Goal: Information Seeking & Learning: Learn about a topic

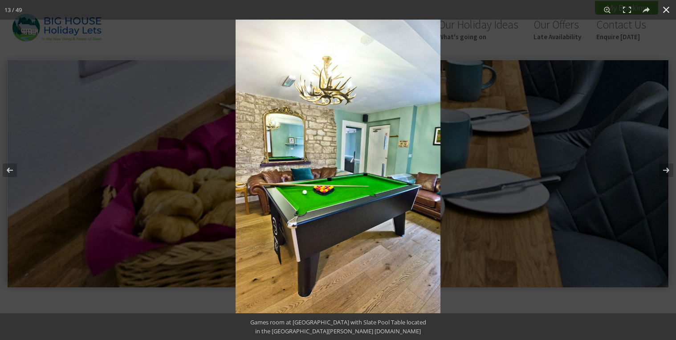
scroll to position [428, 0]
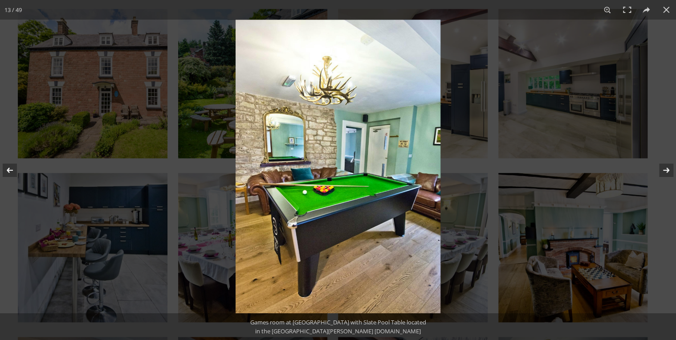
click at [668, 167] on button at bounding box center [660, 170] width 31 height 45
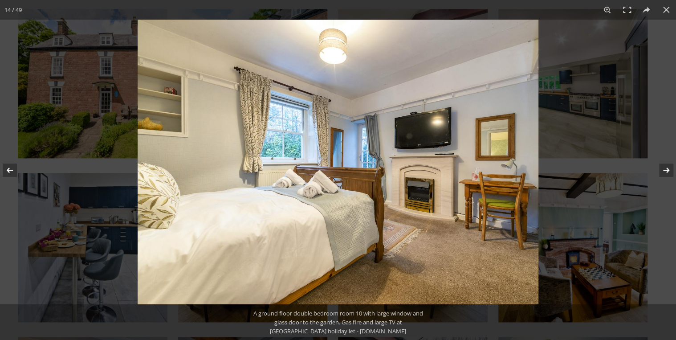
click at [668, 167] on button at bounding box center [660, 170] width 31 height 45
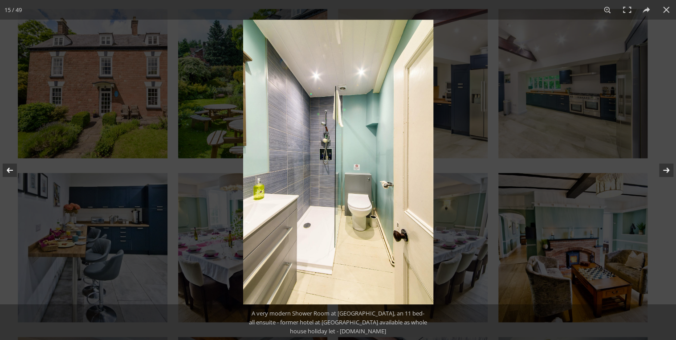
click at [668, 167] on button at bounding box center [660, 170] width 31 height 45
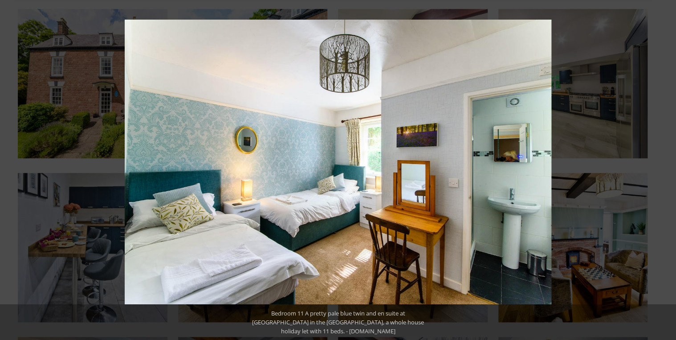
click at [668, 167] on button at bounding box center [660, 170] width 31 height 45
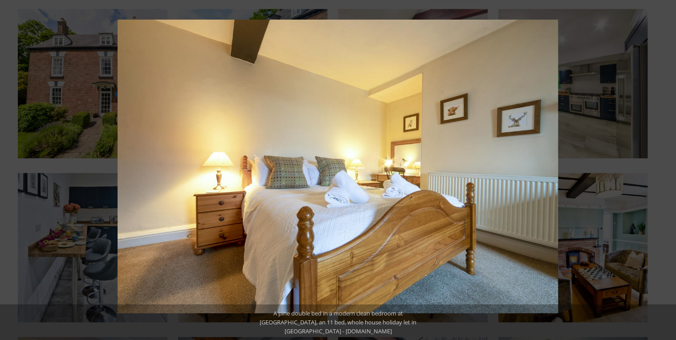
click at [668, 167] on button at bounding box center [660, 170] width 31 height 45
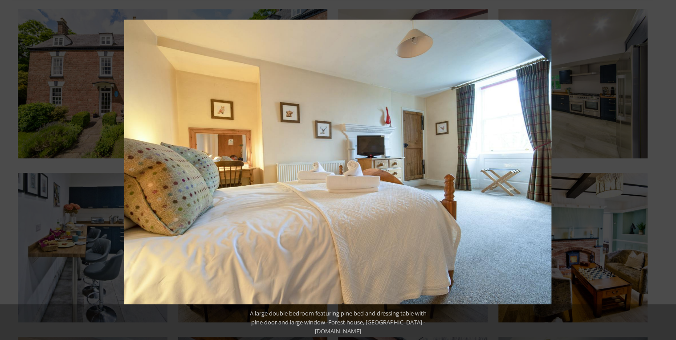
click at [668, 167] on button at bounding box center [660, 170] width 31 height 45
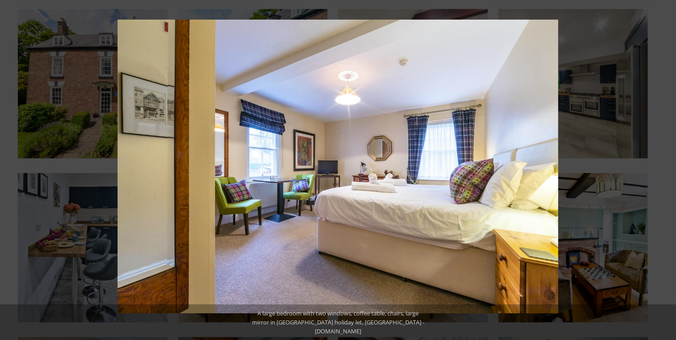
click at [668, 167] on button at bounding box center [660, 170] width 31 height 45
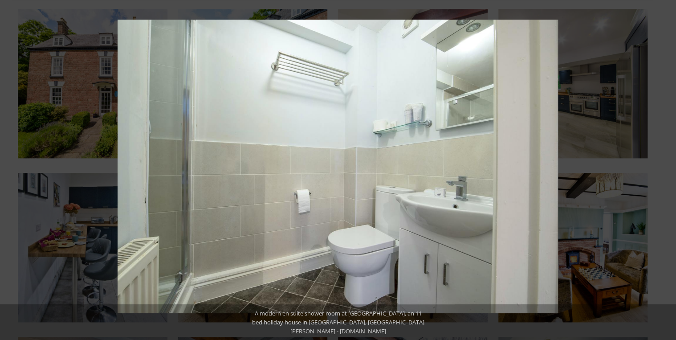
click at [668, 167] on button at bounding box center [660, 170] width 31 height 45
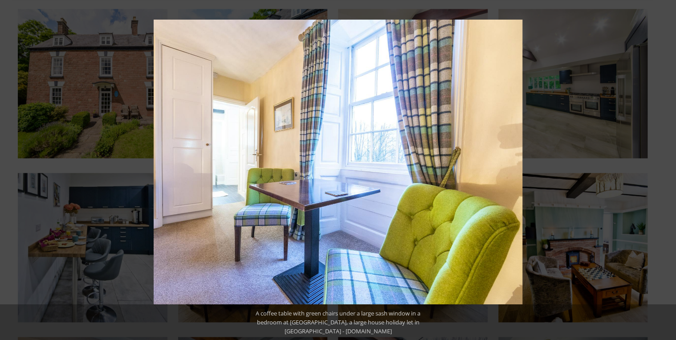
click at [668, 167] on button at bounding box center [660, 170] width 31 height 45
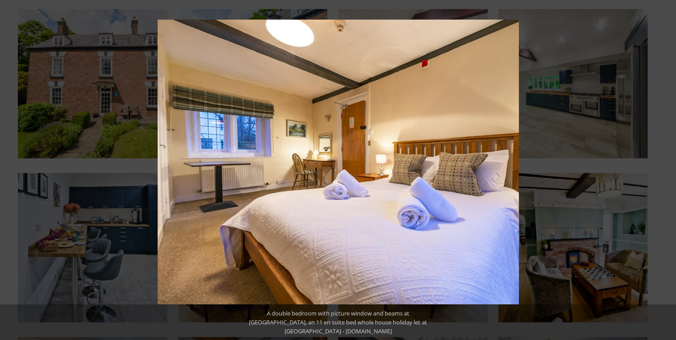
click at [668, 167] on button at bounding box center [660, 170] width 31 height 45
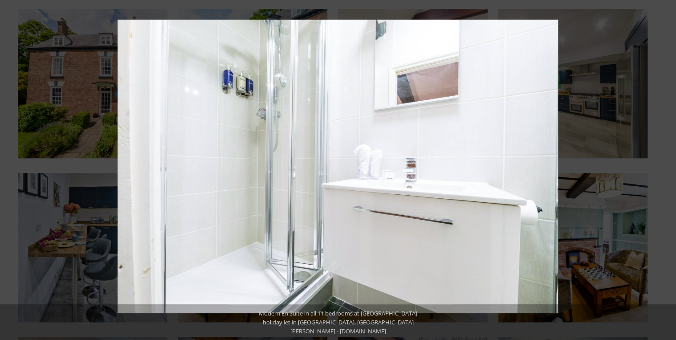
click at [668, 167] on button at bounding box center [660, 170] width 31 height 45
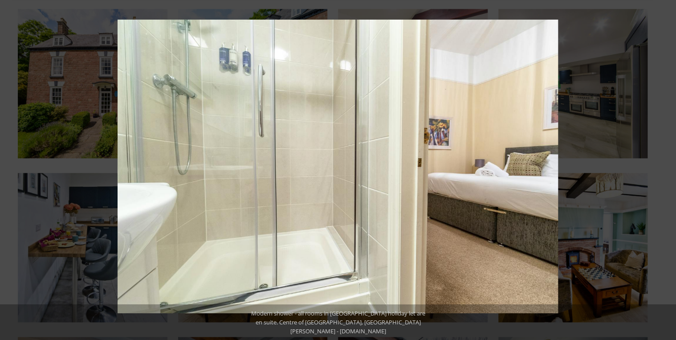
click at [668, 167] on button at bounding box center [660, 170] width 31 height 45
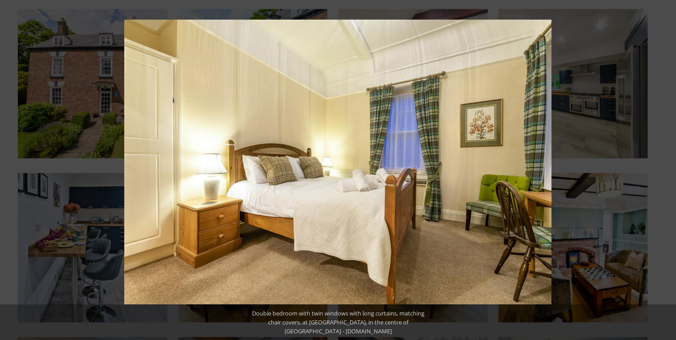
click at [668, 167] on button at bounding box center [660, 170] width 31 height 45
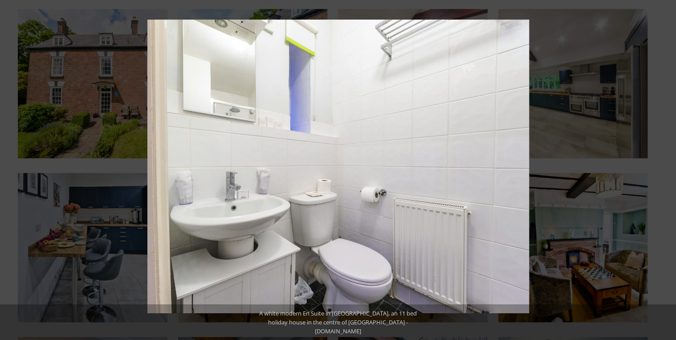
click at [668, 167] on button at bounding box center [660, 170] width 31 height 45
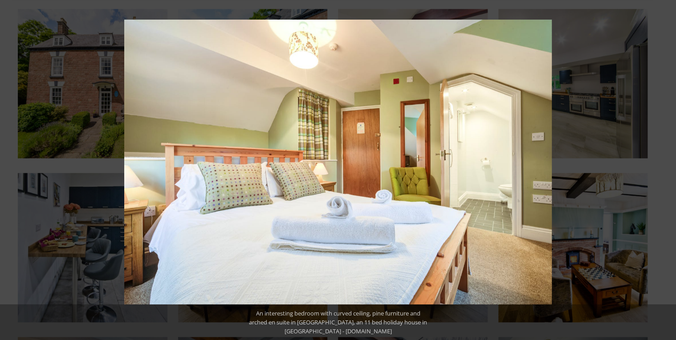
click at [668, 167] on button at bounding box center [660, 170] width 31 height 45
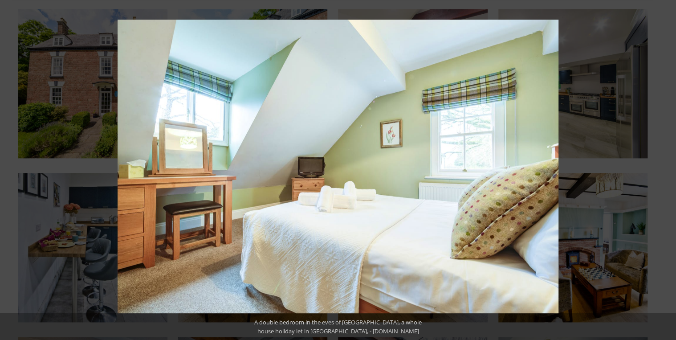
click at [668, 167] on button at bounding box center [660, 170] width 31 height 45
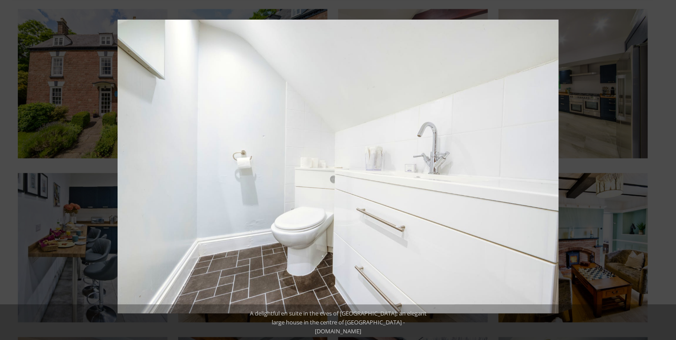
click at [668, 167] on button at bounding box center [660, 170] width 31 height 45
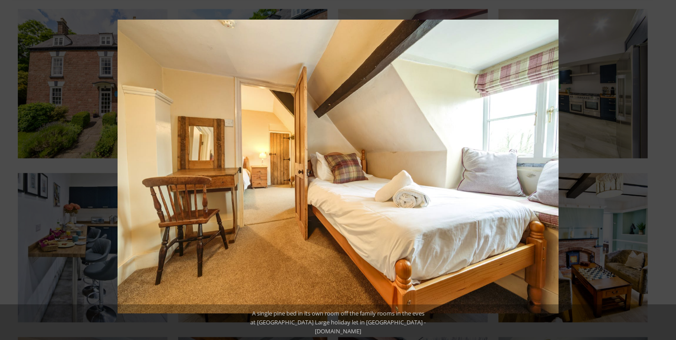
click at [668, 167] on button at bounding box center [660, 170] width 31 height 45
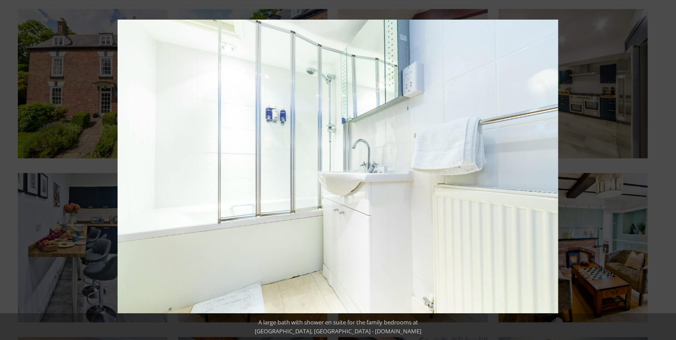
click at [668, 167] on button at bounding box center [660, 170] width 31 height 45
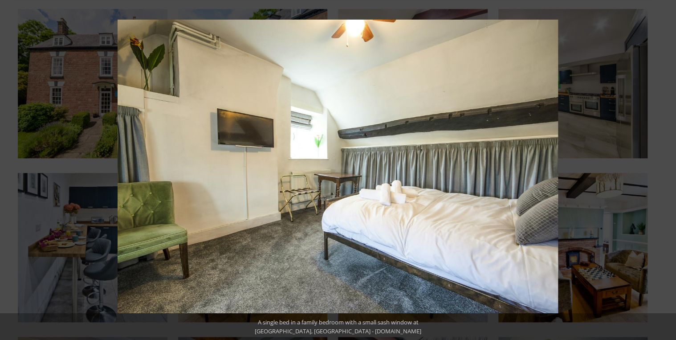
click at [668, 167] on button at bounding box center [660, 170] width 31 height 45
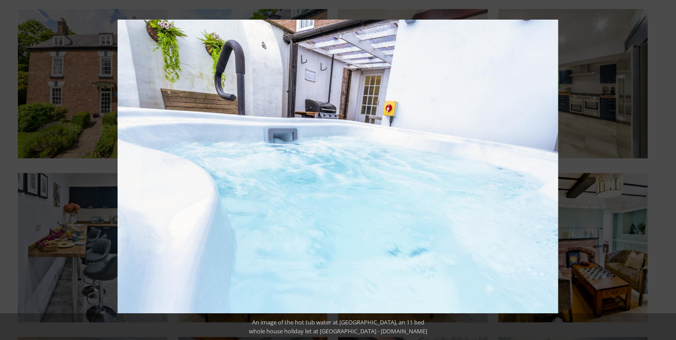
click at [668, 167] on button at bounding box center [660, 170] width 31 height 45
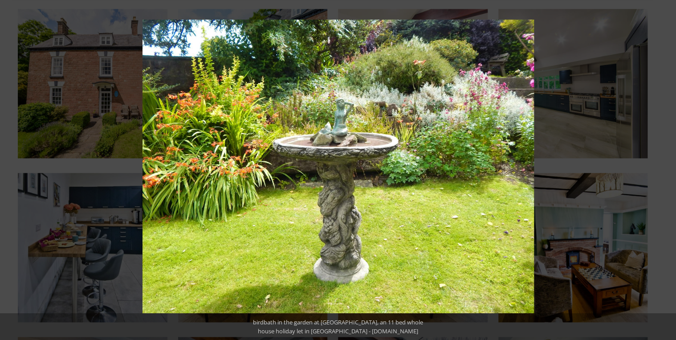
click at [668, 167] on button at bounding box center [660, 170] width 31 height 45
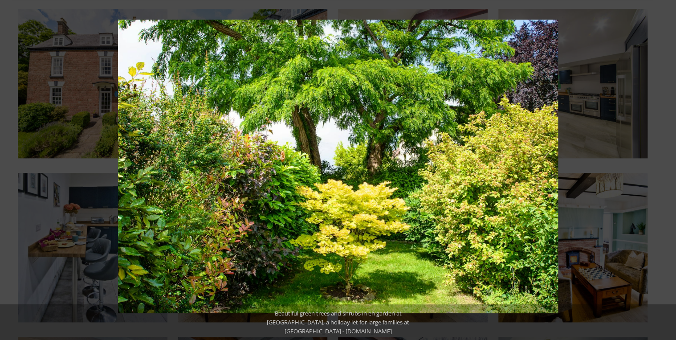
click at [668, 167] on button at bounding box center [660, 170] width 31 height 45
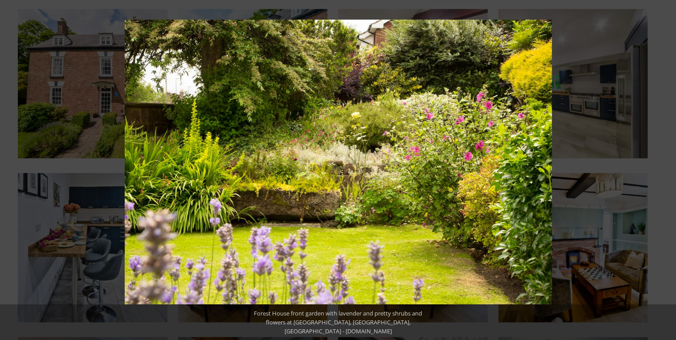
click at [668, 167] on button at bounding box center [660, 170] width 31 height 45
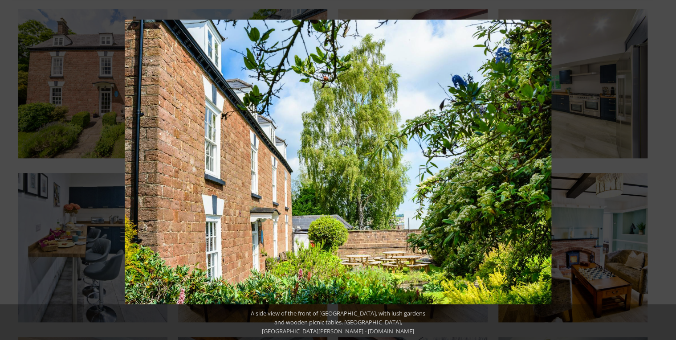
click at [668, 167] on button at bounding box center [660, 170] width 31 height 45
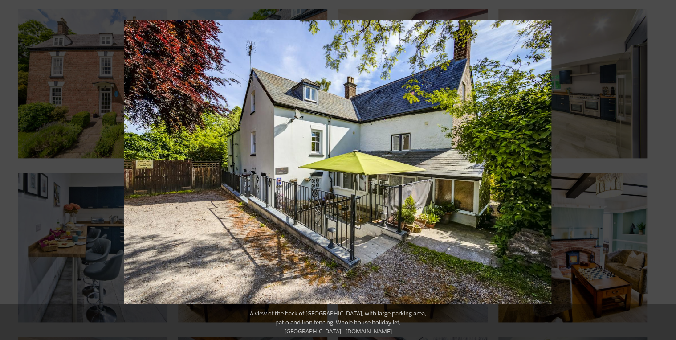
click at [668, 167] on button at bounding box center [660, 170] width 31 height 45
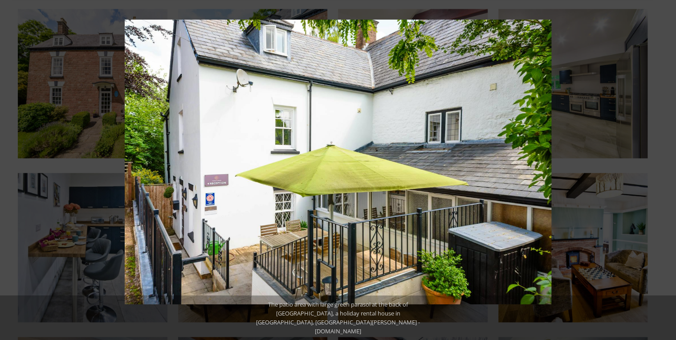
click at [668, 167] on button at bounding box center [660, 170] width 31 height 45
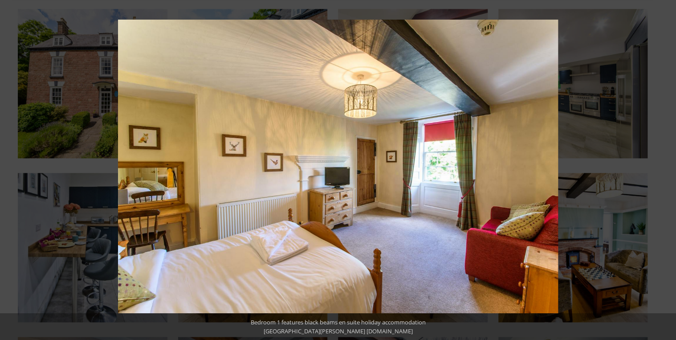
click at [668, 167] on button at bounding box center [660, 170] width 31 height 45
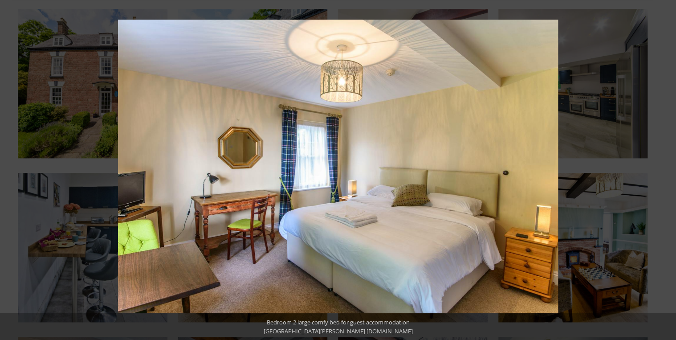
click at [668, 167] on button at bounding box center [660, 170] width 31 height 45
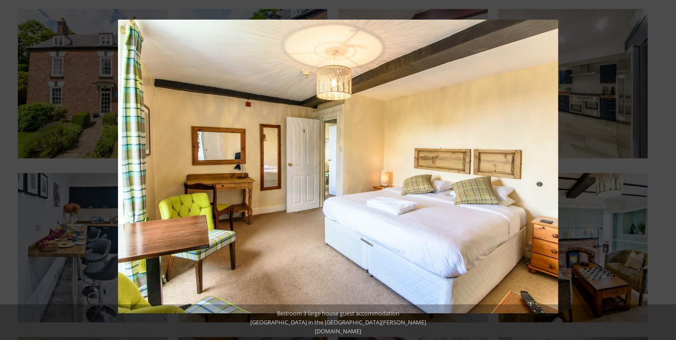
click at [668, 167] on button at bounding box center [660, 170] width 31 height 45
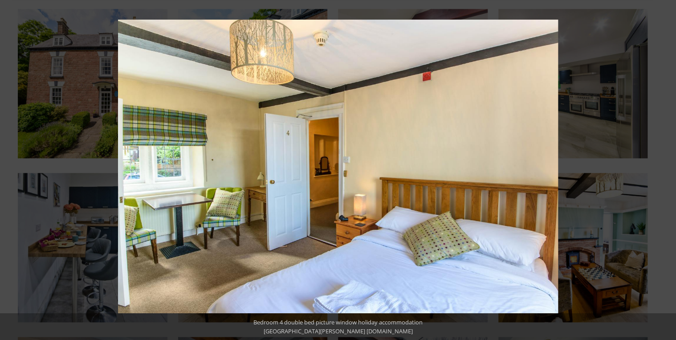
click at [668, 167] on button at bounding box center [660, 170] width 31 height 45
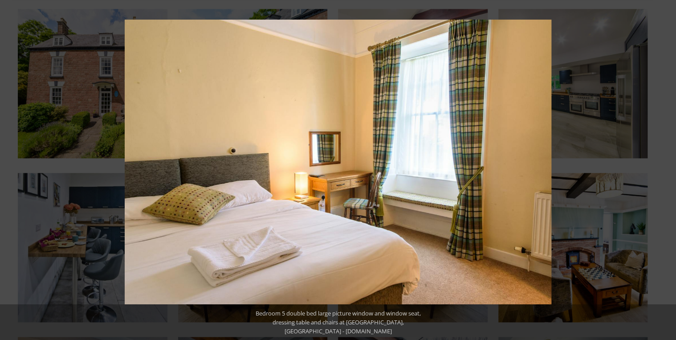
click at [668, 167] on button at bounding box center [660, 170] width 31 height 45
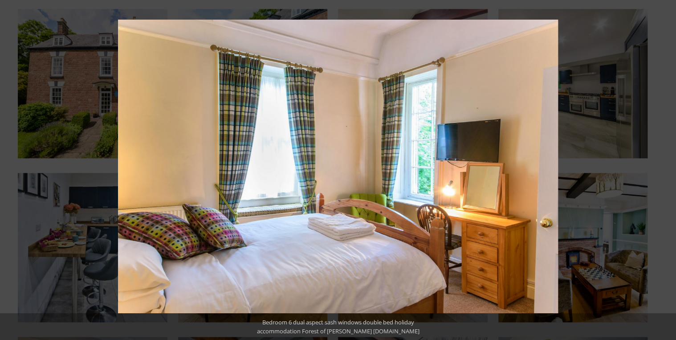
click at [668, 167] on button at bounding box center [660, 170] width 31 height 45
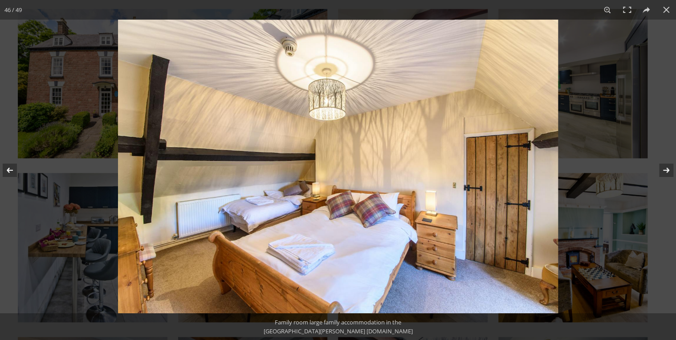
click at [668, 169] on button at bounding box center [660, 170] width 31 height 45
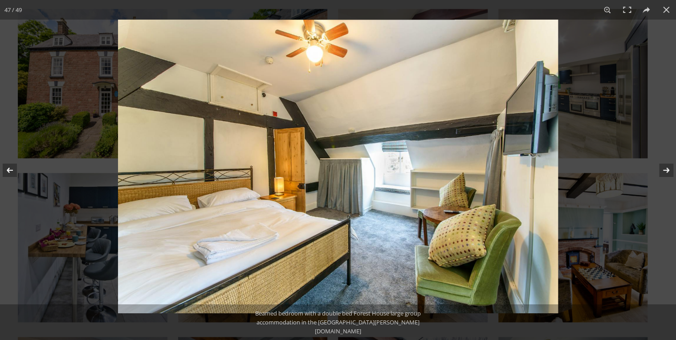
click at [668, 169] on button at bounding box center [660, 170] width 31 height 45
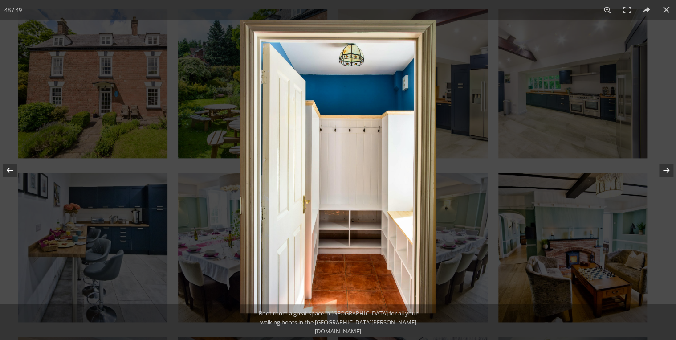
click at [668, 169] on button at bounding box center [660, 170] width 31 height 45
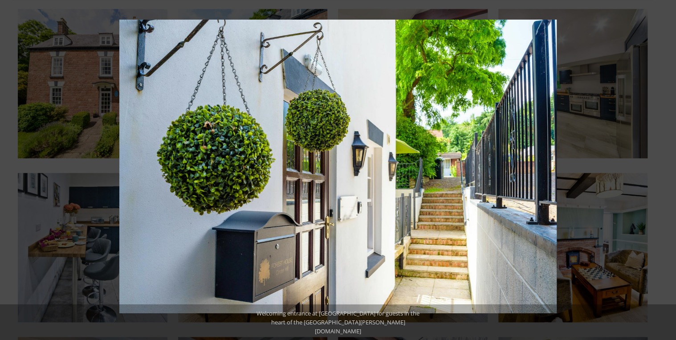
click at [668, 169] on button at bounding box center [660, 170] width 31 height 45
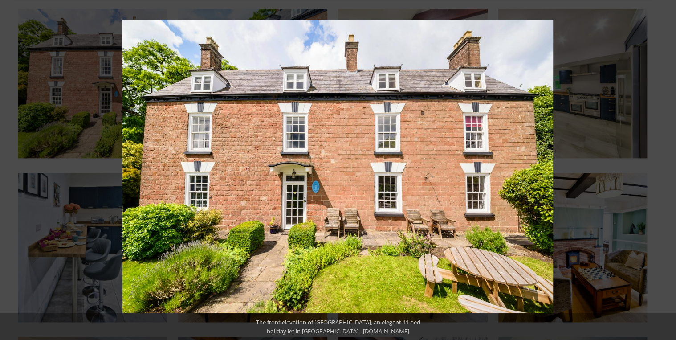
click at [668, 169] on button at bounding box center [660, 170] width 31 height 45
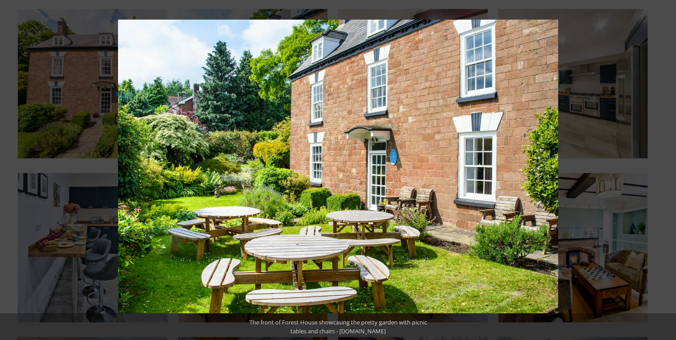
click at [668, 169] on button at bounding box center [660, 170] width 31 height 45
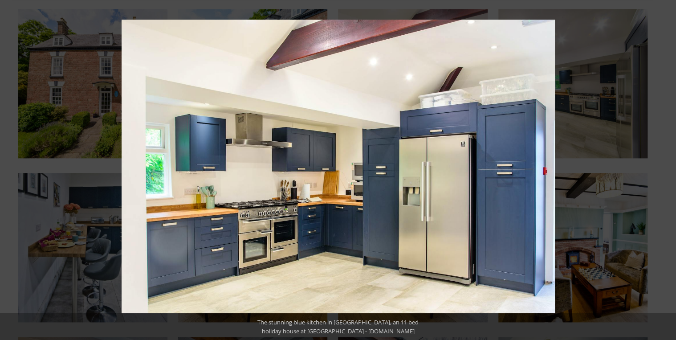
click at [668, 169] on button at bounding box center [660, 170] width 31 height 45
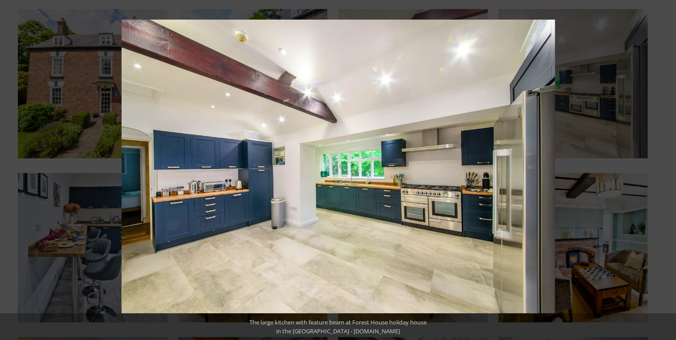
click at [668, 169] on button at bounding box center [660, 170] width 31 height 45
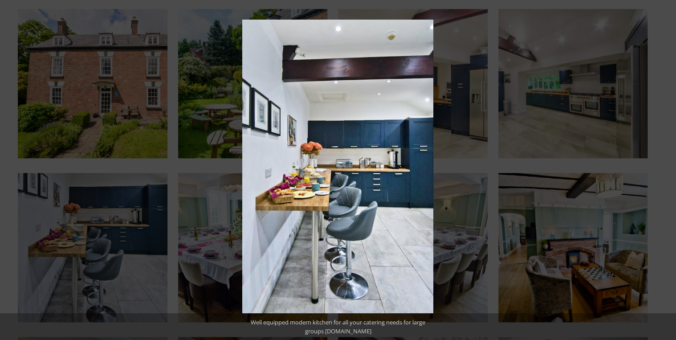
click at [668, 169] on button at bounding box center [660, 170] width 31 height 45
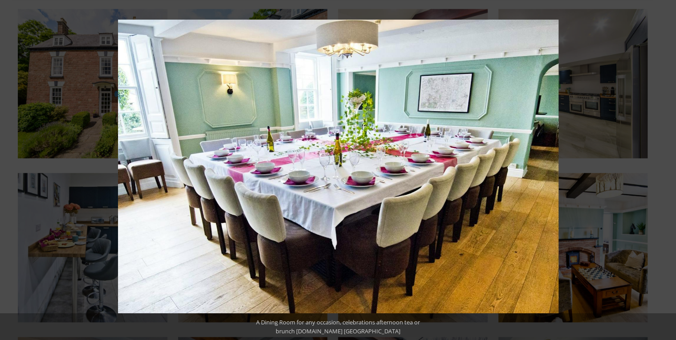
click at [668, 169] on button at bounding box center [660, 170] width 31 height 45
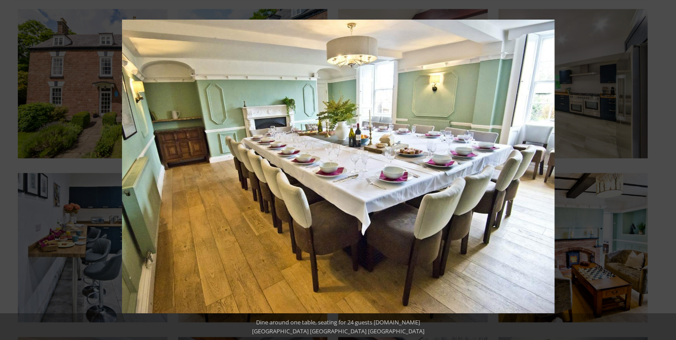
click at [668, 169] on button at bounding box center [660, 170] width 31 height 45
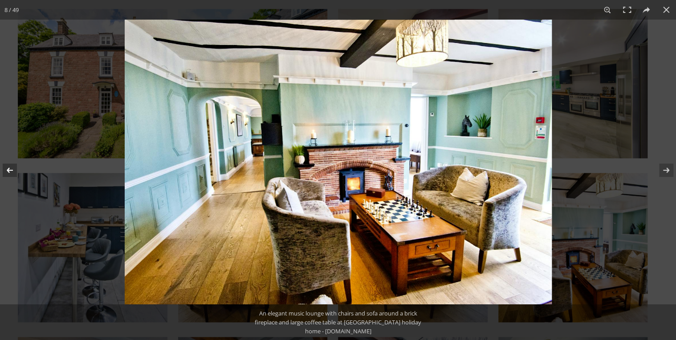
click at [9, 168] on button at bounding box center [15, 170] width 31 height 45
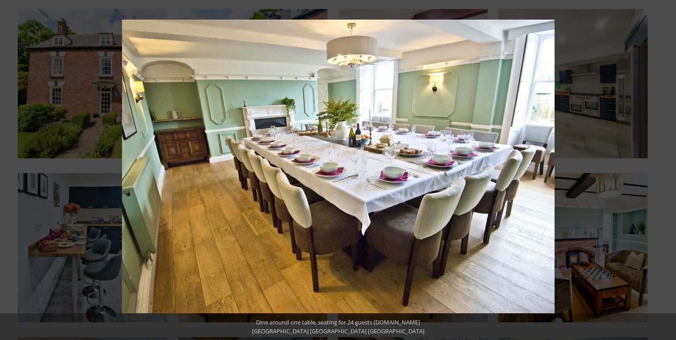
click at [9, 168] on button at bounding box center [15, 170] width 31 height 45
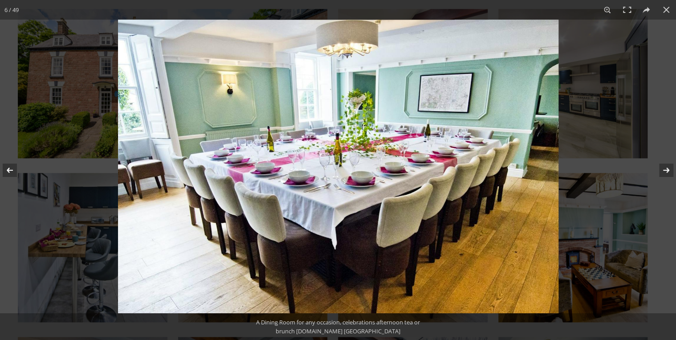
click at [665, 169] on button at bounding box center [660, 170] width 31 height 45
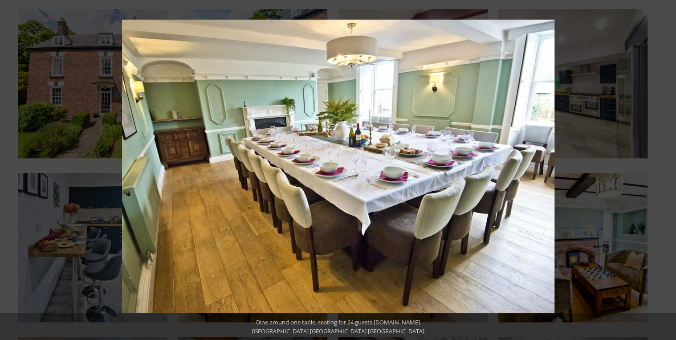
click at [665, 169] on button at bounding box center [660, 170] width 31 height 45
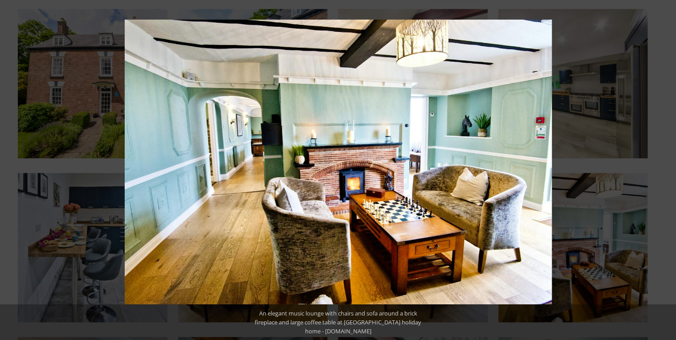
click at [665, 169] on button at bounding box center [660, 170] width 31 height 45
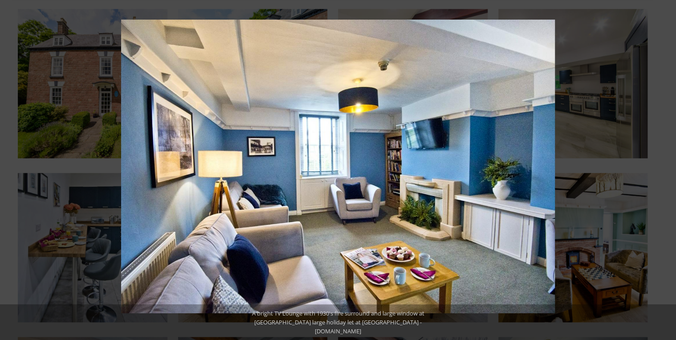
click at [665, 169] on button at bounding box center [660, 170] width 31 height 45
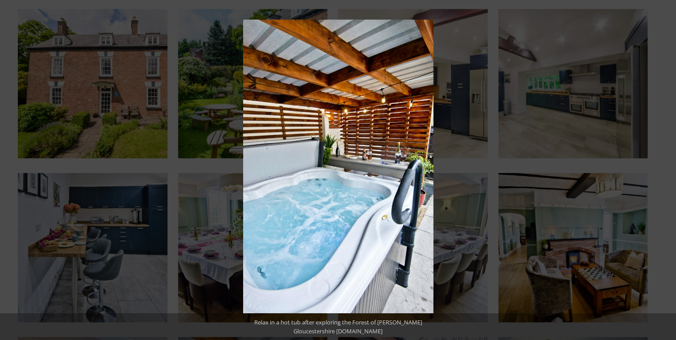
click at [665, 169] on button at bounding box center [660, 170] width 31 height 45
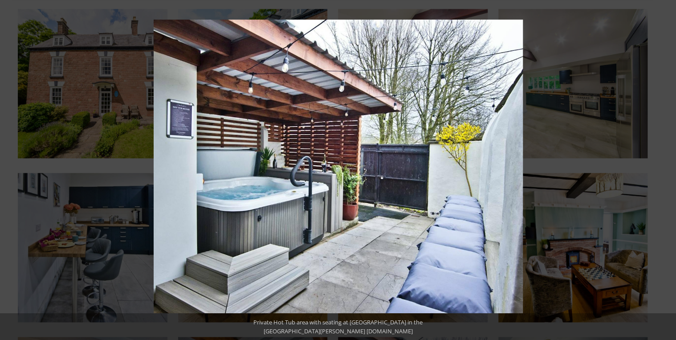
click at [665, 169] on button at bounding box center [660, 170] width 31 height 45
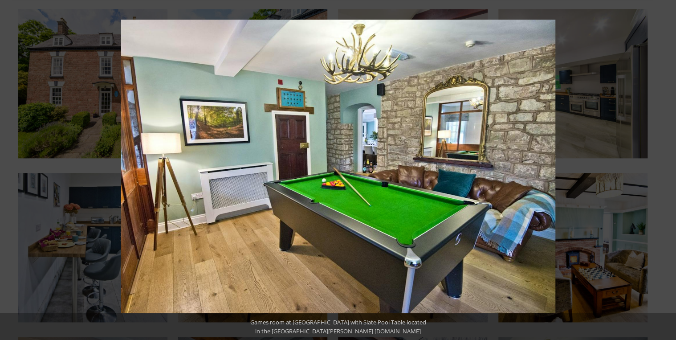
click at [665, 169] on button at bounding box center [660, 170] width 31 height 45
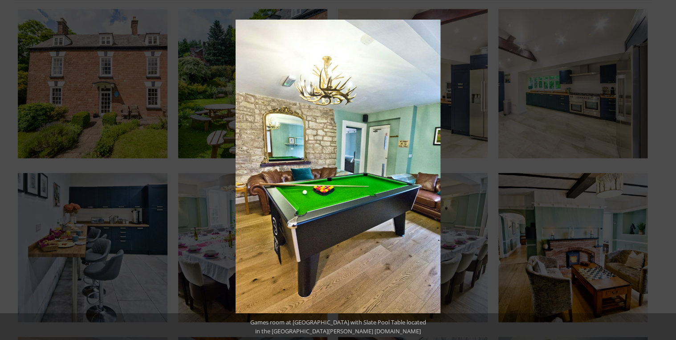
click at [665, 169] on button at bounding box center [660, 170] width 31 height 45
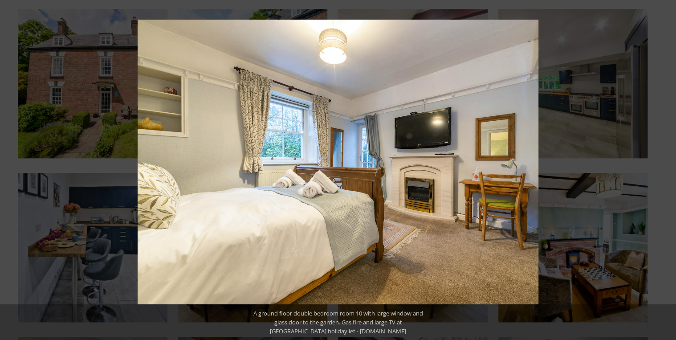
click at [665, 169] on button at bounding box center [660, 170] width 31 height 45
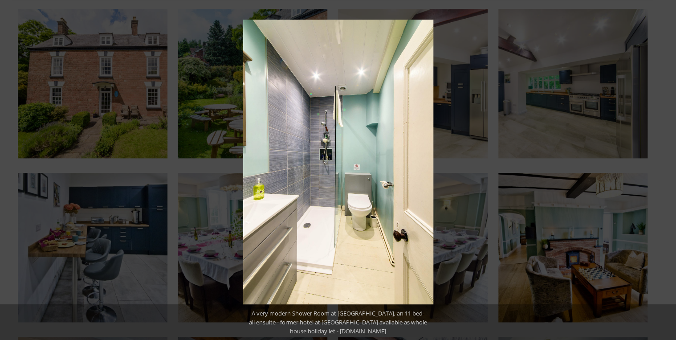
click at [665, 169] on button at bounding box center [660, 170] width 31 height 45
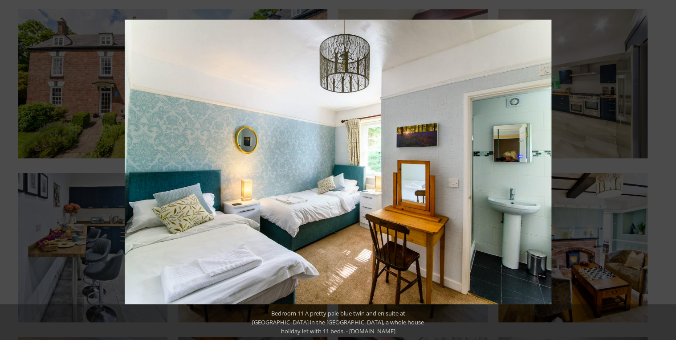
click at [665, 169] on button at bounding box center [660, 170] width 31 height 45
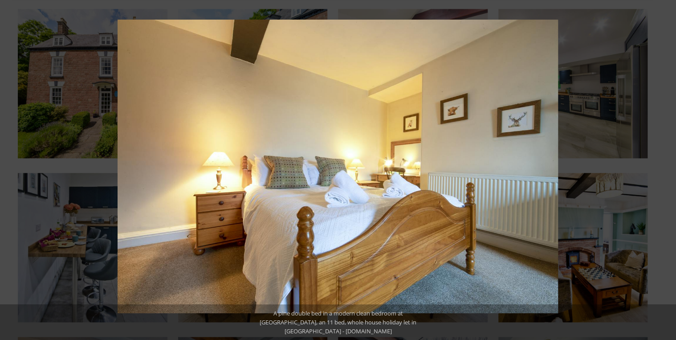
click at [665, 169] on button at bounding box center [660, 170] width 31 height 45
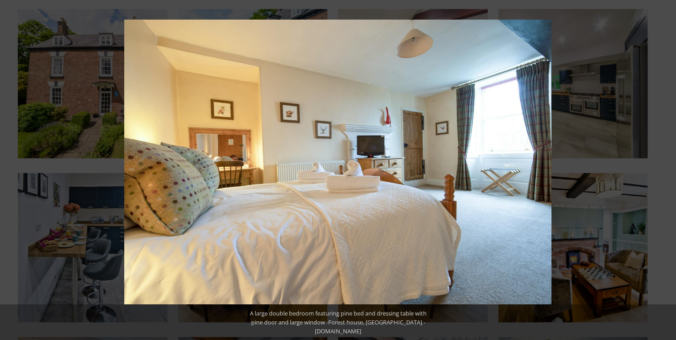
click at [665, 169] on button at bounding box center [660, 170] width 31 height 45
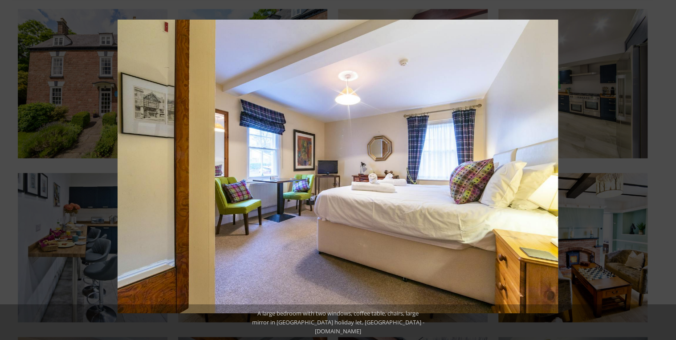
click at [665, 169] on button at bounding box center [660, 170] width 31 height 45
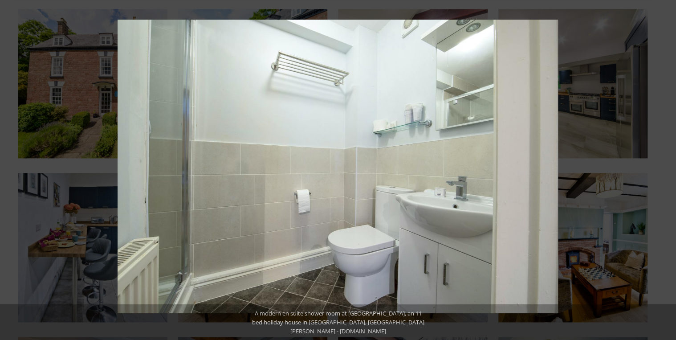
click at [665, 169] on button at bounding box center [660, 170] width 31 height 45
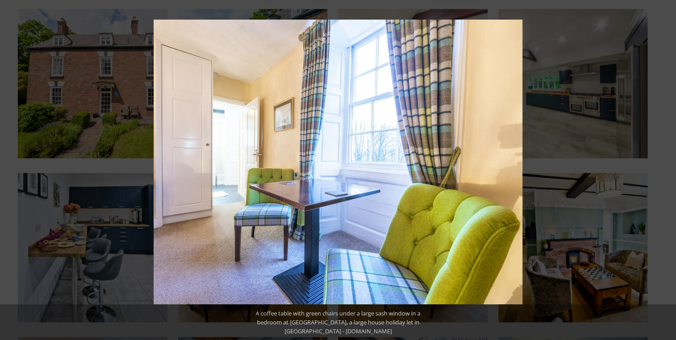
click at [665, 169] on button at bounding box center [660, 170] width 31 height 45
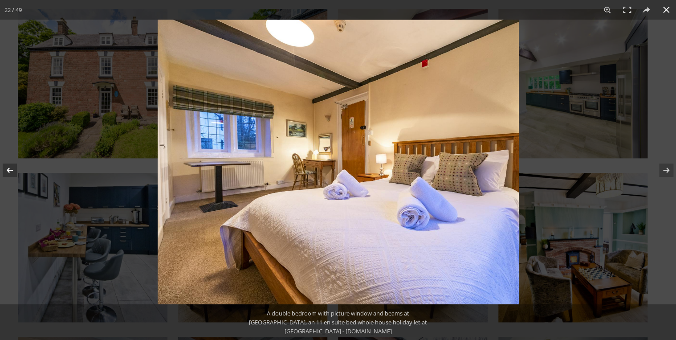
click at [668, 10] on button at bounding box center [666, 10] width 20 height 20
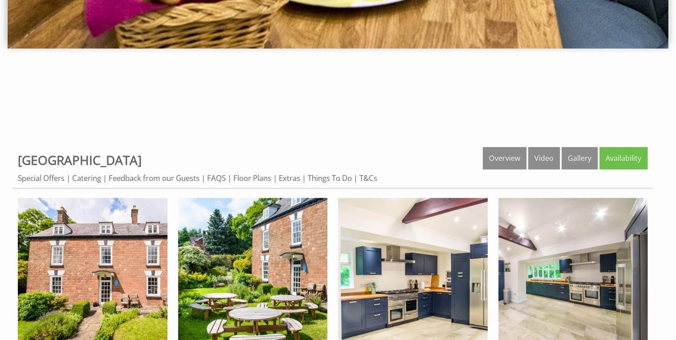
scroll to position [243, 0]
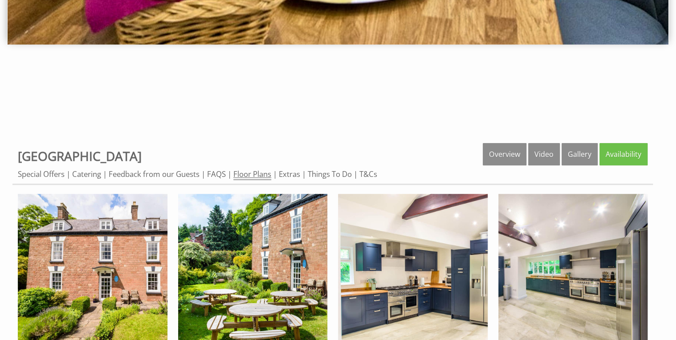
click at [260, 173] on link "Floor Plans" at bounding box center [252, 174] width 38 height 11
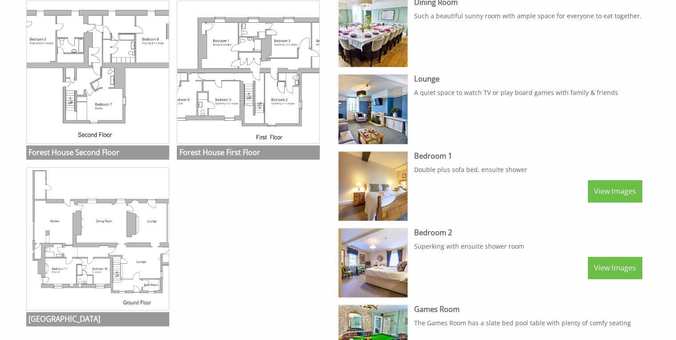
scroll to position [463, 0]
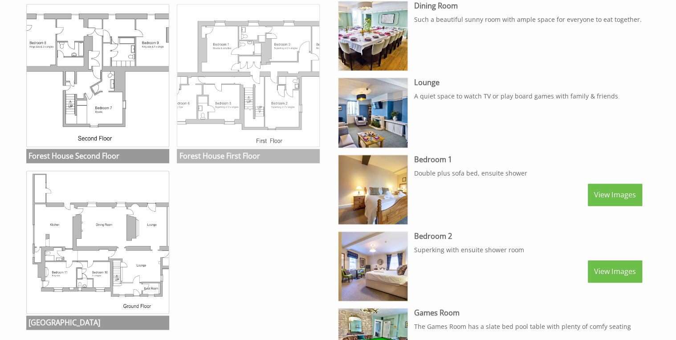
click at [278, 92] on img at bounding box center [248, 75] width 143 height 143
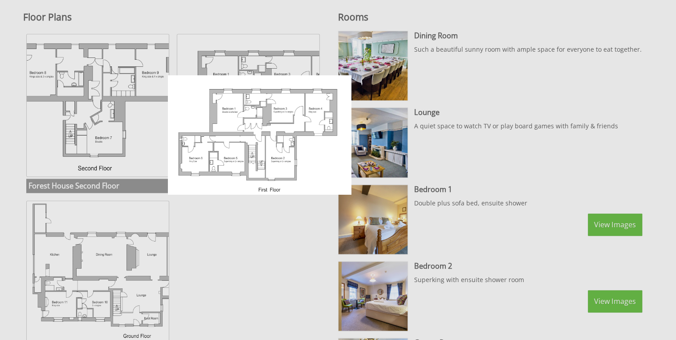
scroll to position [356, 0]
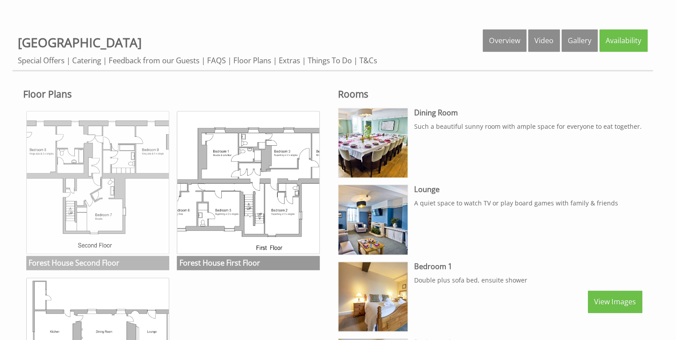
click at [103, 171] on img at bounding box center [97, 182] width 143 height 143
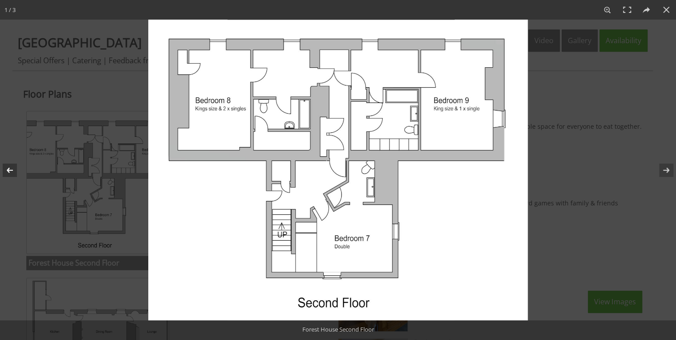
click at [6, 167] on button at bounding box center [15, 170] width 31 height 45
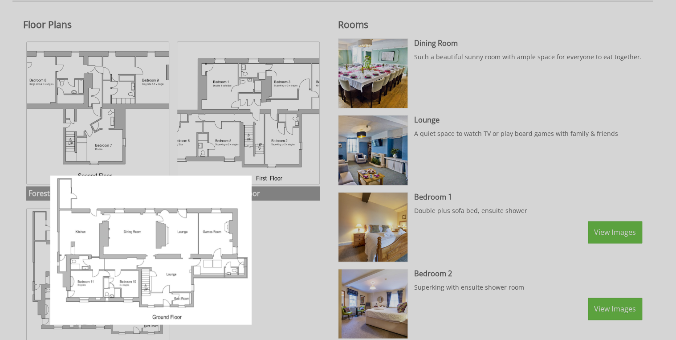
scroll to position [428, 0]
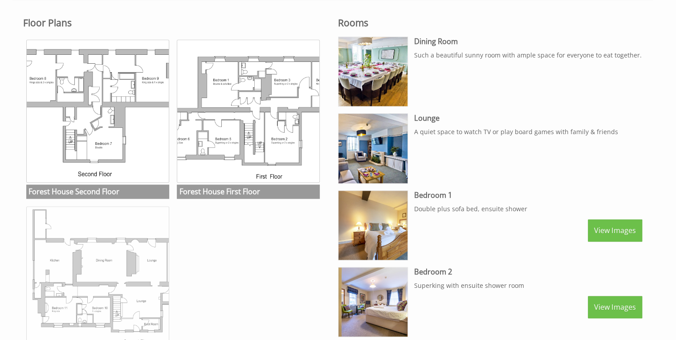
click at [118, 269] on img at bounding box center [97, 277] width 143 height 143
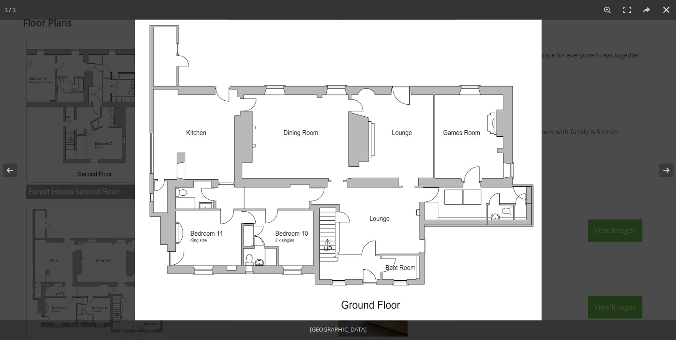
click at [668, 9] on button at bounding box center [666, 10] width 20 height 20
